Goal: Task Accomplishment & Management: Manage account settings

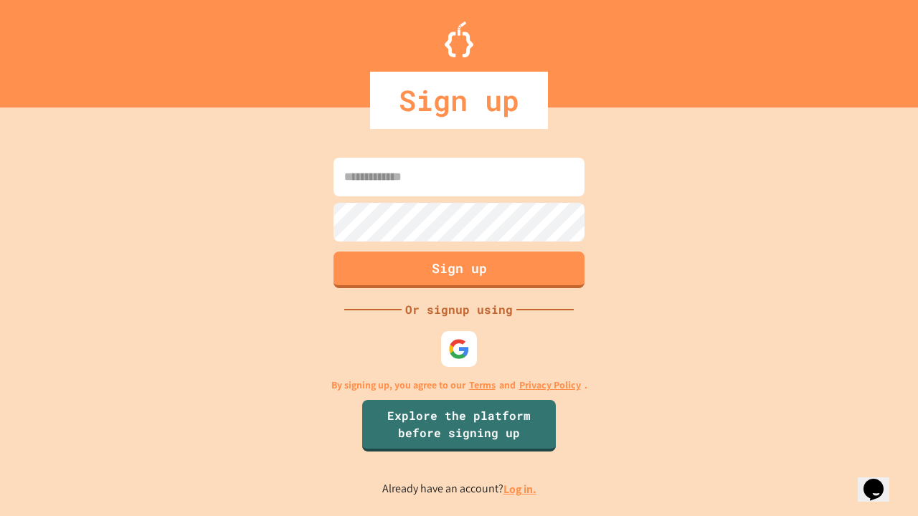
click at [521, 489] on link "Log in." at bounding box center [519, 489] width 33 height 15
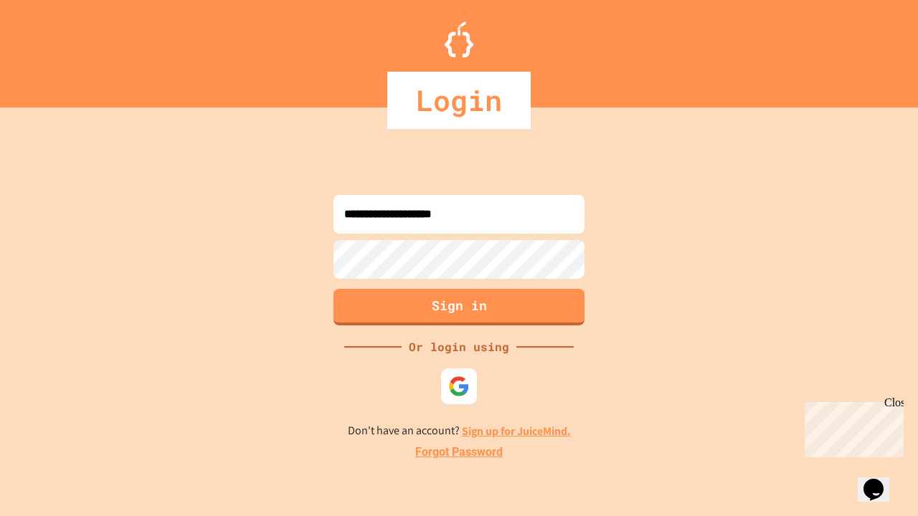
type input "**********"
